Goal: Check status: Check status

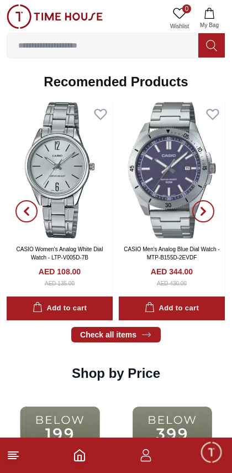
scroll to position [1072, 0]
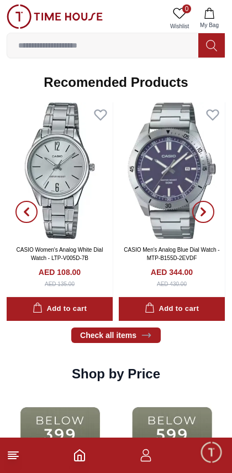
click at [67, 465] on footer at bounding box center [116, 455] width 232 height 35
click at [84, 453] on icon "Home" at bounding box center [80, 455] width 10 height 11
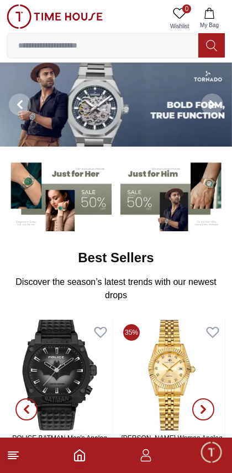
click at [85, 458] on icon "Home" at bounding box center [79, 455] width 13 height 13
click at [150, 457] on icon "button" at bounding box center [146, 459] width 11 height 6
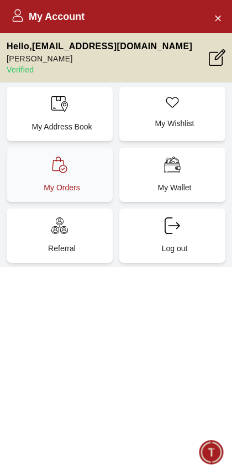
click at [57, 182] on p "My Orders" at bounding box center [61, 187] width 93 height 11
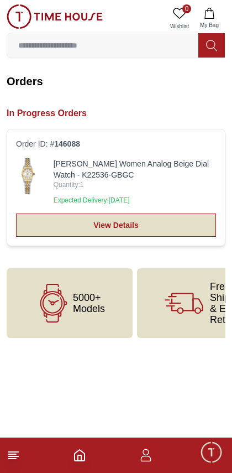
click at [71, 220] on link "View Details" at bounding box center [116, 225] width 200 height 23
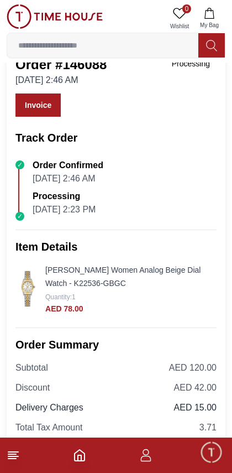
scroll to position [62, 0]
